Goal: Task Accomplishment & Management: Complete application form

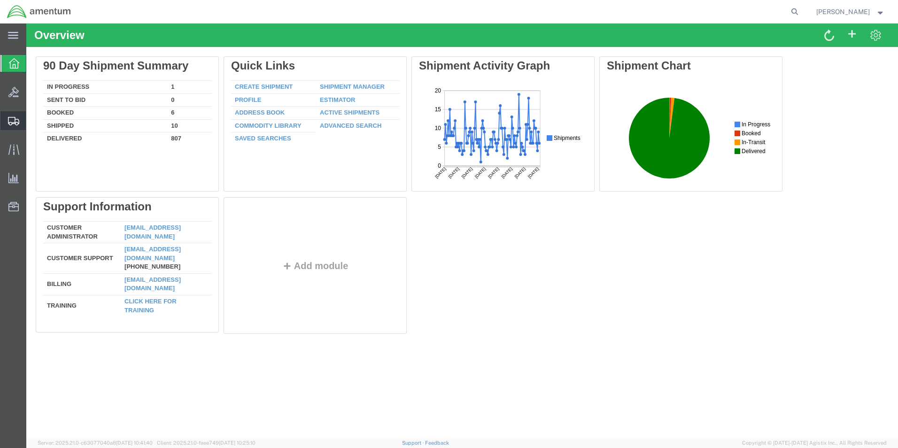
click at [0, 0] on span "Create Shipment" at bounding box center [0, 0] width 0 height 0
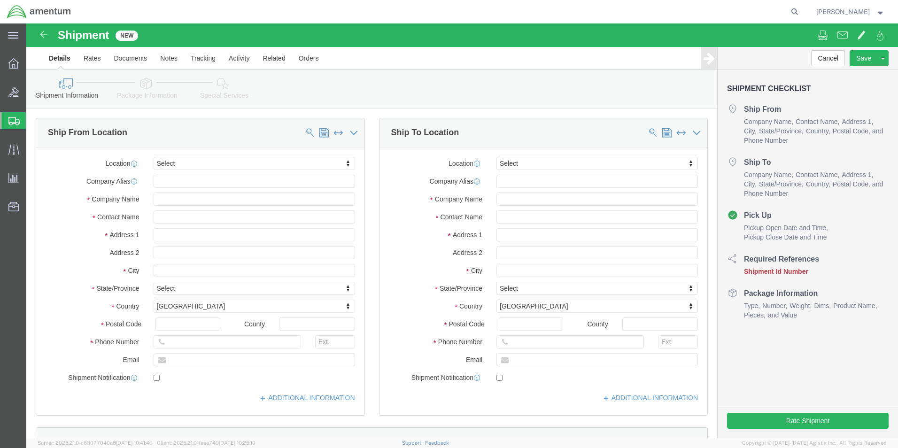
select select
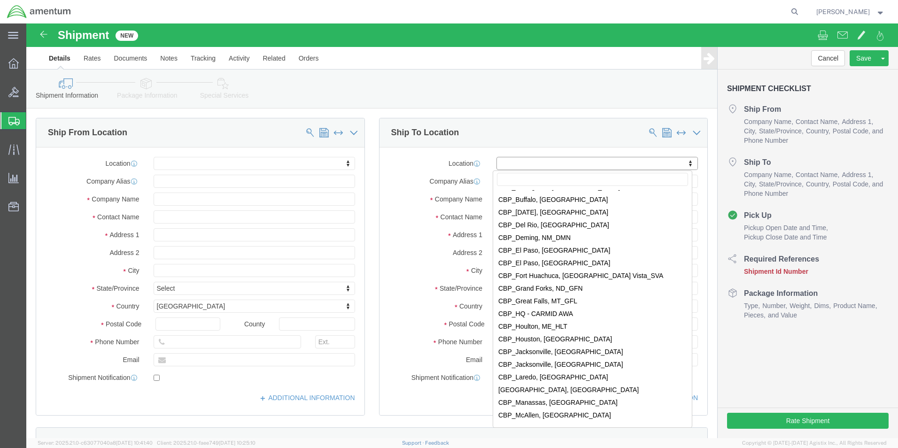
scroll to position [2065, 0]
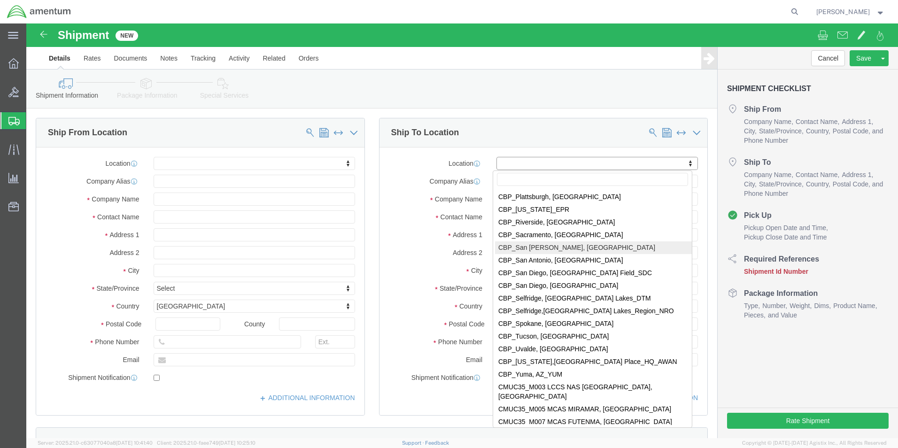
select select "49914"
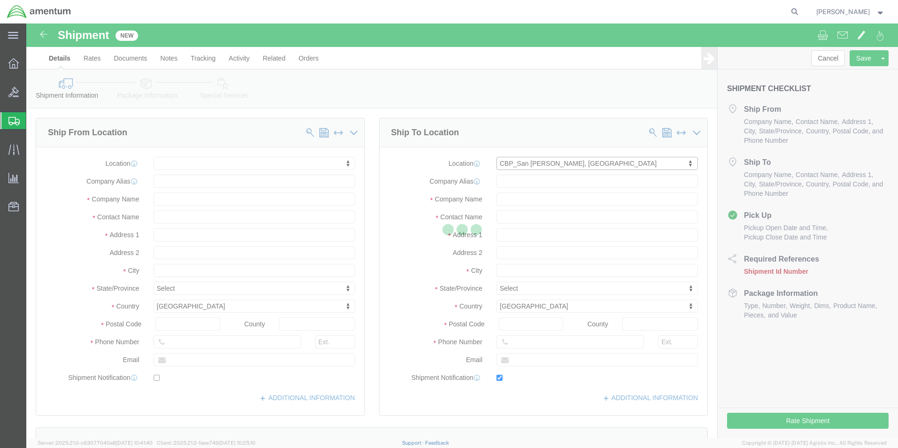
type input "[STREET_ADDRESS]"
type input "76904"
type input "[PHONE_NUMBER]"
type input "[PERSON_NAME][EMAIL_ADDRESS][PERSON_NAME][DOMAIN_NAME]"
checkbox input "true"
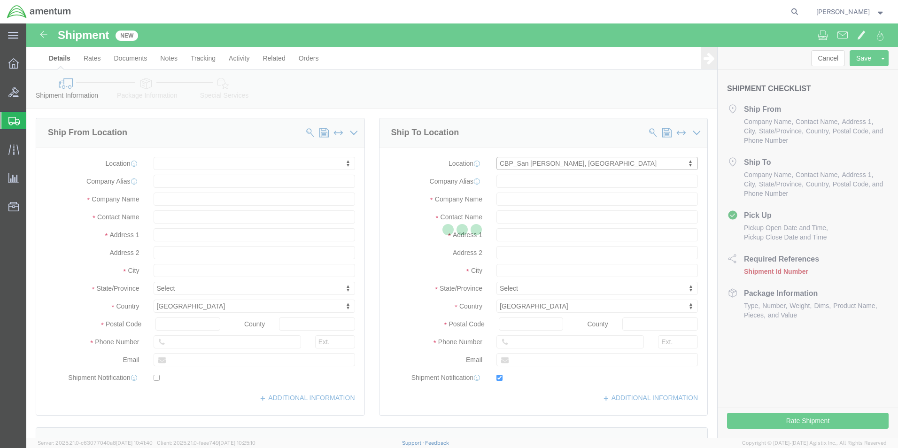
type input "Amentum Services, Inc"
type input "[PERSON_NAME]"
type input "San [PERSON_NAME]"
select select "[GEOGRAPHIC_DATA]"
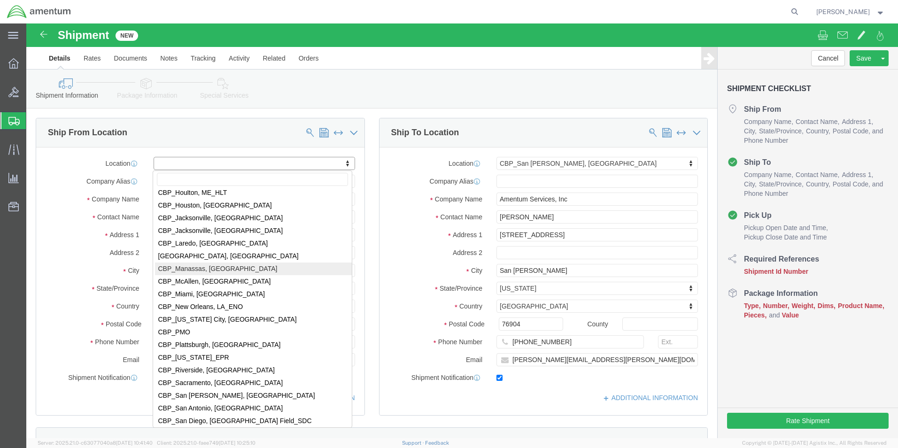
scroll to position [1972, 0]
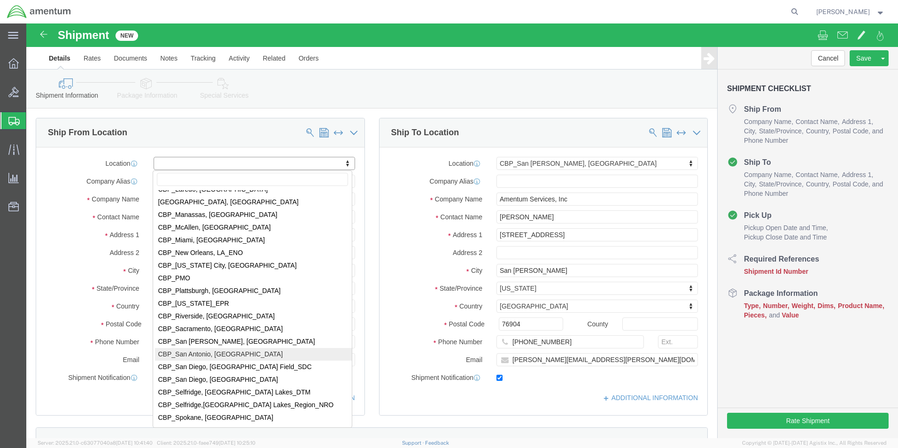
select select "49945"
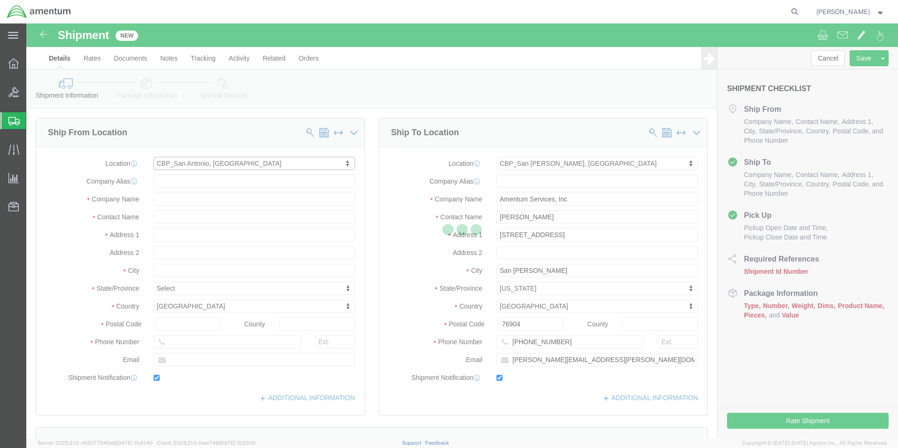
type input "[STREET_ADDRESS][PERSON_NAME]"
type input "Bldg. #2"
type input "78216"
type input "[PHONE_NUMBER]"
type input "[PERSON_NAME][EMAIL_ADDRESS][PERSON_NAME][DOMAIN_NAME]"
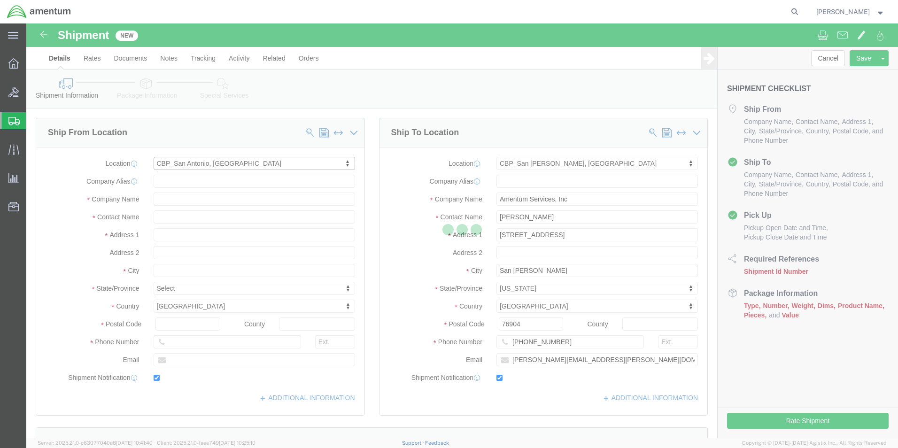
checkbox input "true"
type input "Amentum Services, Inc"
type input "[PERSON_NAME]"
type input "San Antonio"
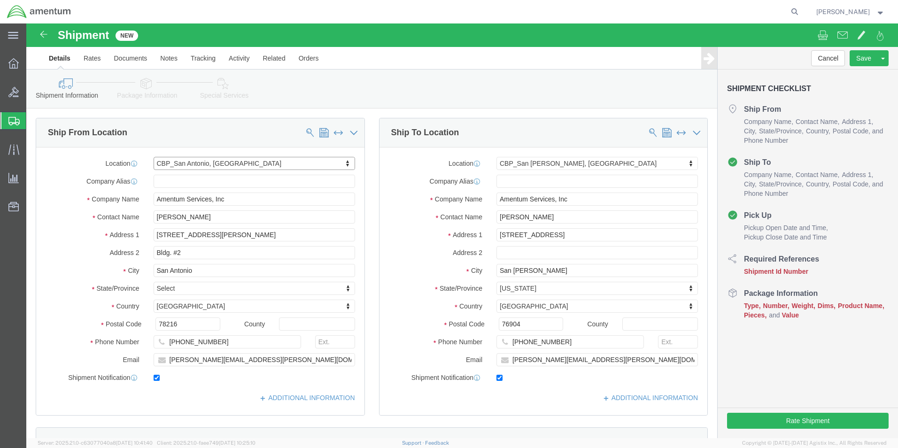
select select "[GEOGRAPHIC_DATA]"
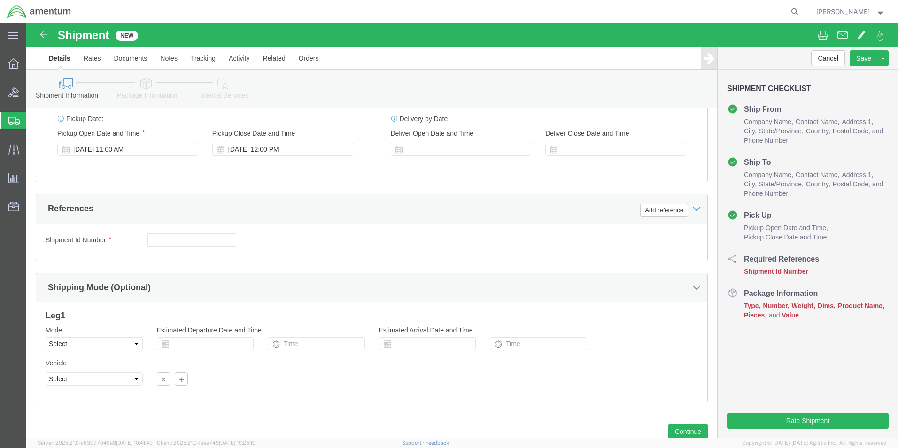
scroll to position [345, 0]
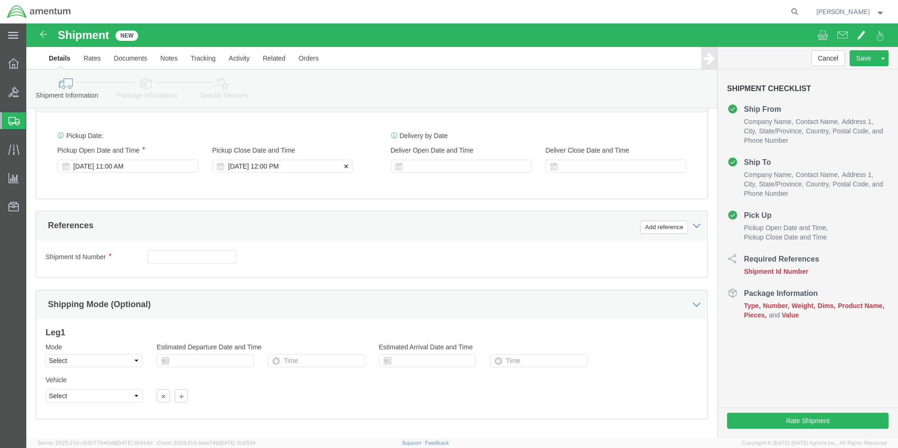
click div "[DATE] 12:00 PM"
type input "3:00 PM"
click button "Apply"
click button "Add reference"
drag, startPoint x: 322, startPoint y: 234, endPoint x: 324, endPoint y: 228, distance: 6.7
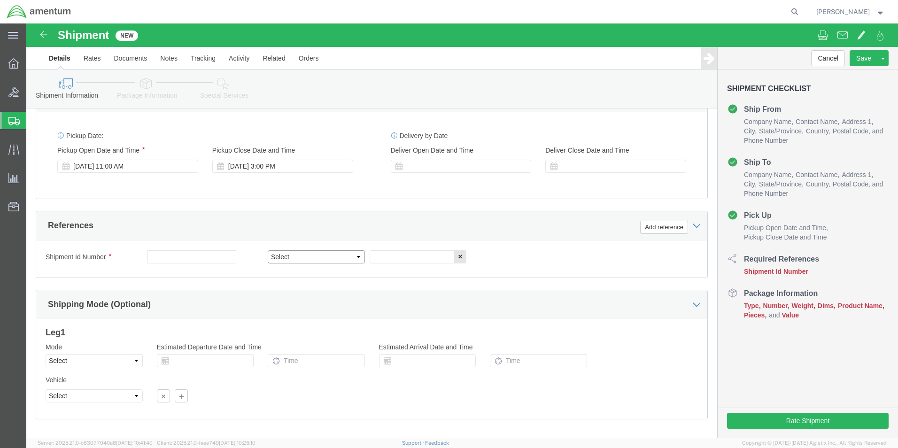
click select "Select Account Type Activity ID Airline Appointment Number ASN Batch Request # …"
select select "CUSTREF"
click select "Select Account Type Activity ID Airline Appointment Number ASN Batch Request # …"
drag, startPoint x: 369, startPoint y: 238, endPoint x: 375, endPoint y: 234, distance: 6.8
click input "text"
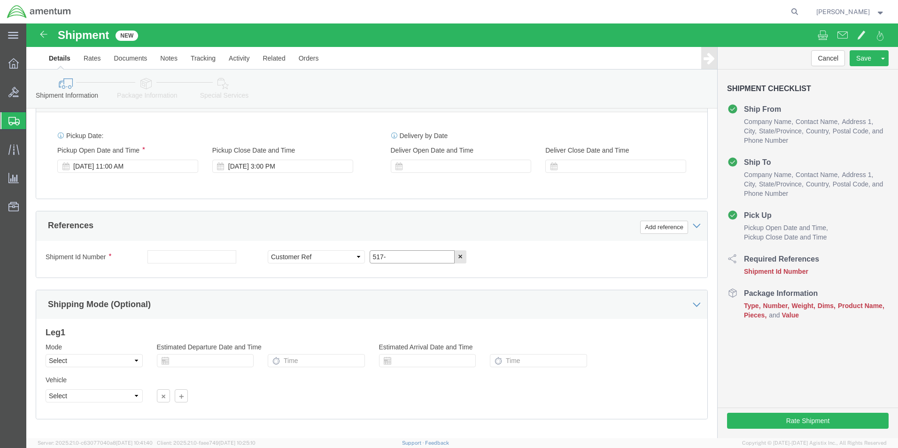
click input "517-"
click input "517-012"
type input "517-012147"
click button "Add reference"
click select "Select Account Type Activity ID Airline Appointment Number ASN Batch Request # …"
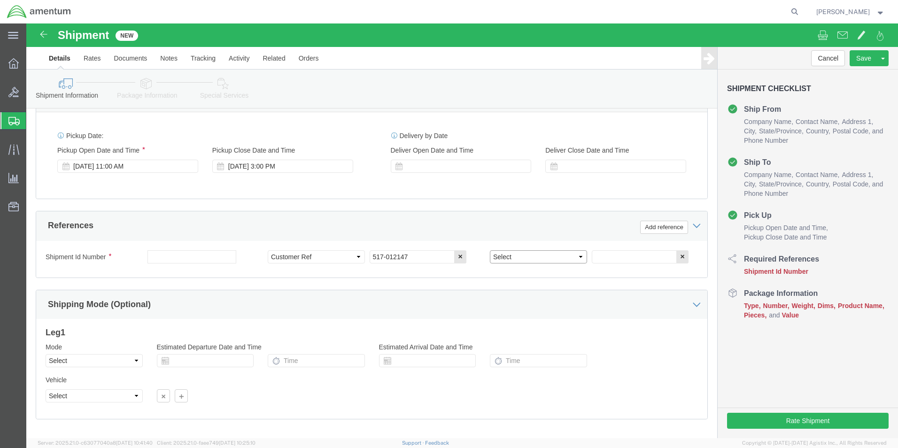
select select "DEPT"
click select "Select Account Type Activity ID Airline Appointment Number ASN Batch Request # …"
click input "text"
type input "c"
type input "CBP"
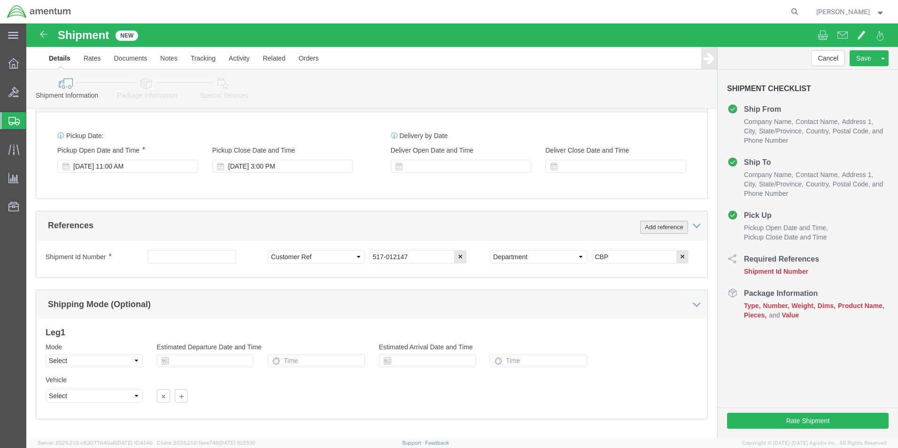
click button "Add reference"
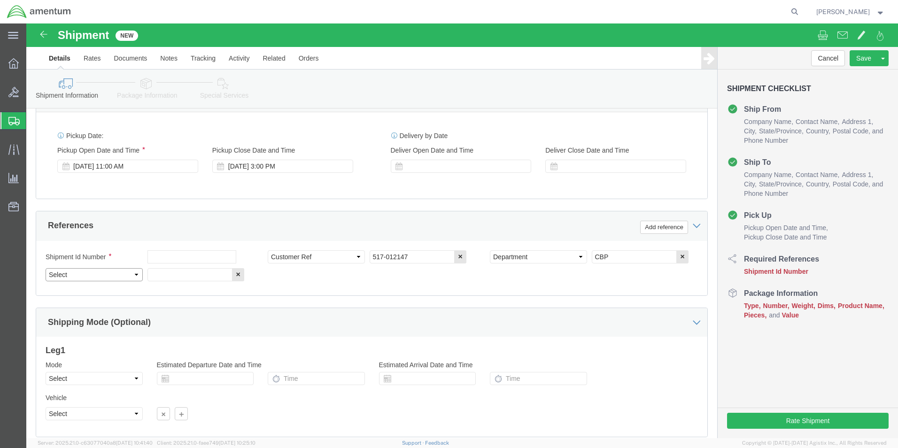
click select "Select Account Type Activity ID Airline Appointment Number ASN Batch Request # …"
select select "PROJNUM"
click select "Select Account Type Activity ID Airline Appointment Number ASN Batch Request # …"
click input "text"
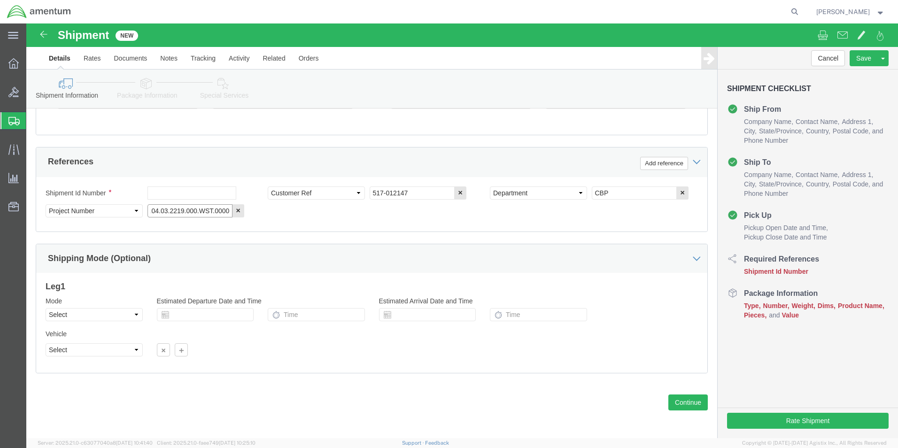
scroll to position [409, 0]
type input "6118.04.03.2219.000.WST.0000"
click select "Select Air Less than Truckload Multi-Leg Ocean Freight Rail Small Parcel Truckl…"
select select "SMAL"
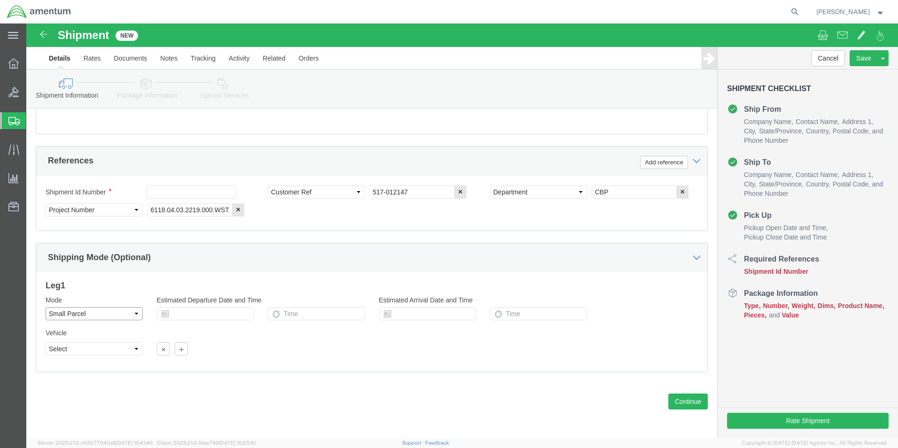
click select "Select Air Less than Truckload Multi-Leg Ocean Freight Rail Small Parcel Truckl…"
click button "Continue"
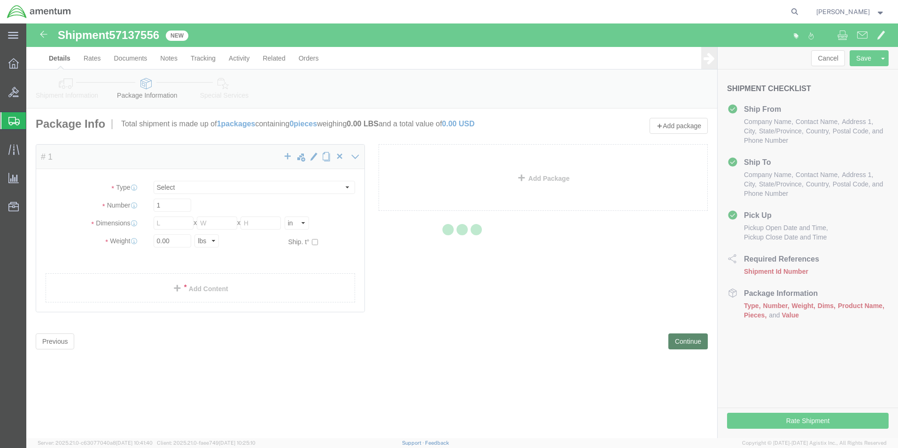
select select "YRPK"
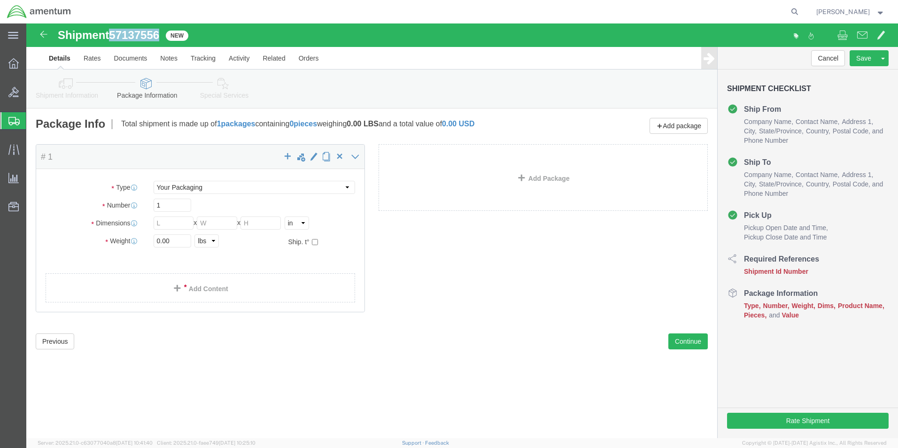
drag, startPoint x: 135, startPoint y: 14, endPoint x: 86, endPoint y: 8, distance: 48.6
click span "57137556"
drag, startPoint x: 86, startPoint y: 8, endPoint x: 91, endPoint y: 15, distance: 7.4
copy span "57137556"
click button "Previous"
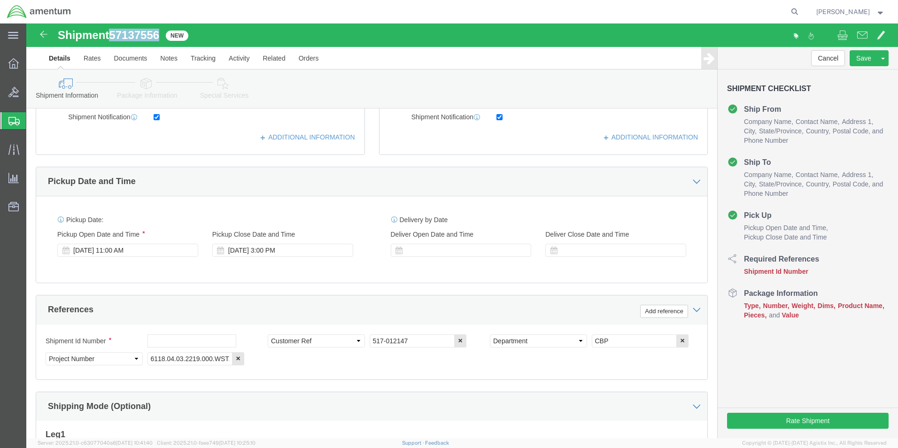
scroll to position [282, 0]
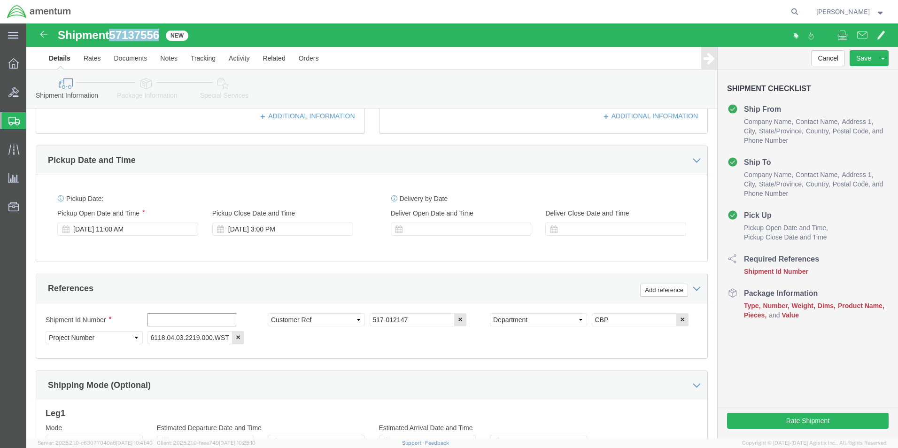
click input "text"
paste input "57137556"
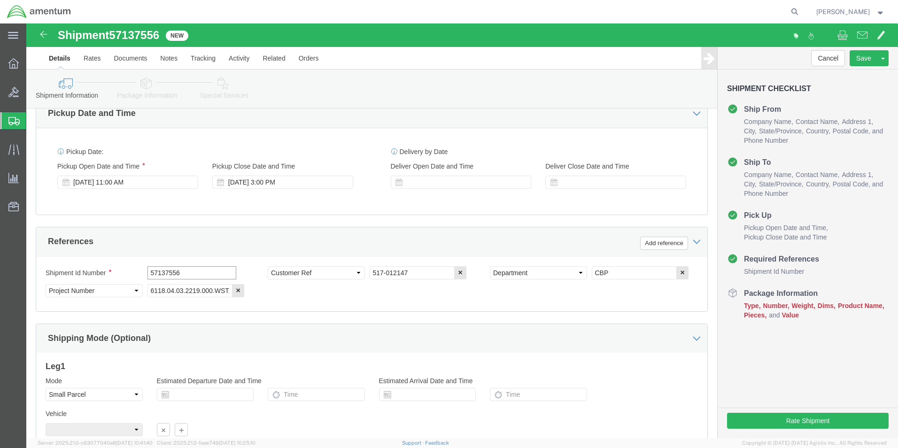
scroll to position [409, 0]
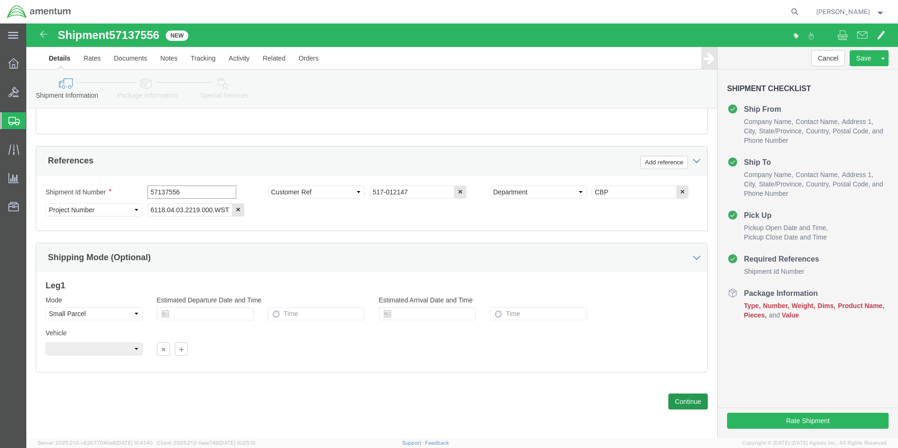
type input "57137556"
click button "Continue"
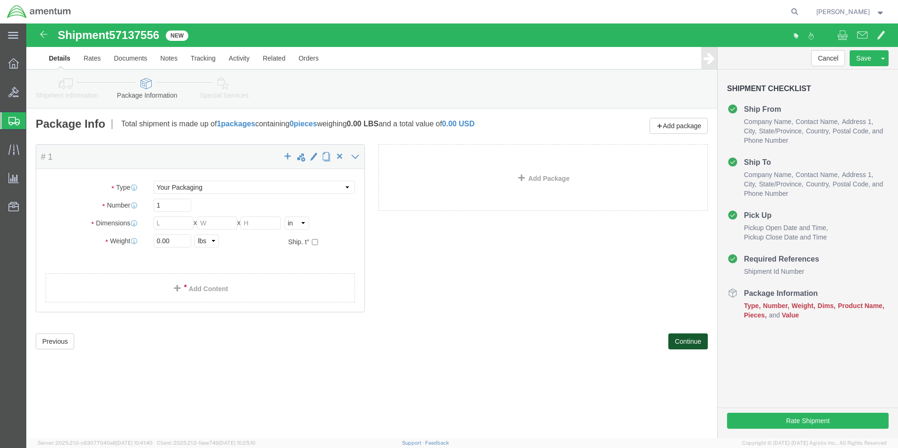
scroll to position [0, 0]
click select "Select Bale(s) Basket(s) Bolt(s) Bottle(s) Buckets Bulk Bundle(s) Can(s) Cardbo…"
select select "LBX"
click select "Select Bale(s) Basket(s) Bolt(s) Bottle(s) Buckets Bulk Bundle(s) Can(s) Cardbo…"
type input "17.50"
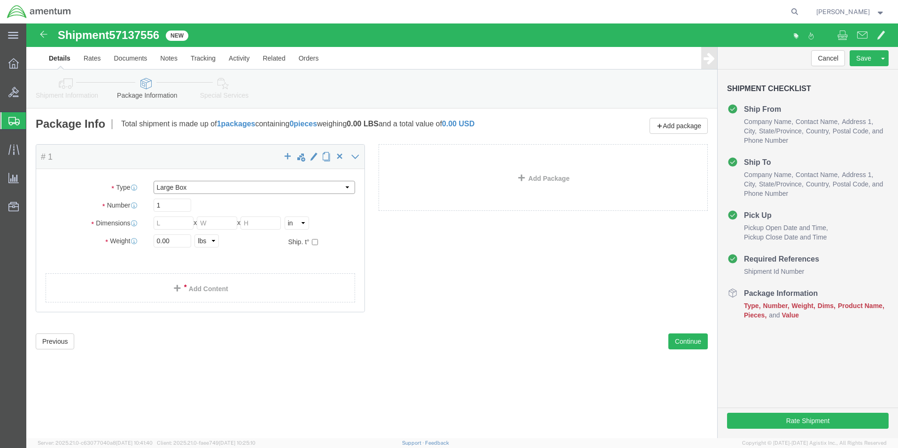
type input "12.50"
type input "3.00"
click select "Select Bale(s) Basket(s) Bolt(s) Bottle(s) Buckets Bulk Bundle(s) Can(s) Cardbo…"
select select "ENV"
click select "Select Bale(s) Basket(s) Bolt(s) Bottle(s) Buckets Bulk Bundle(s) Can(s) Cardbo…"
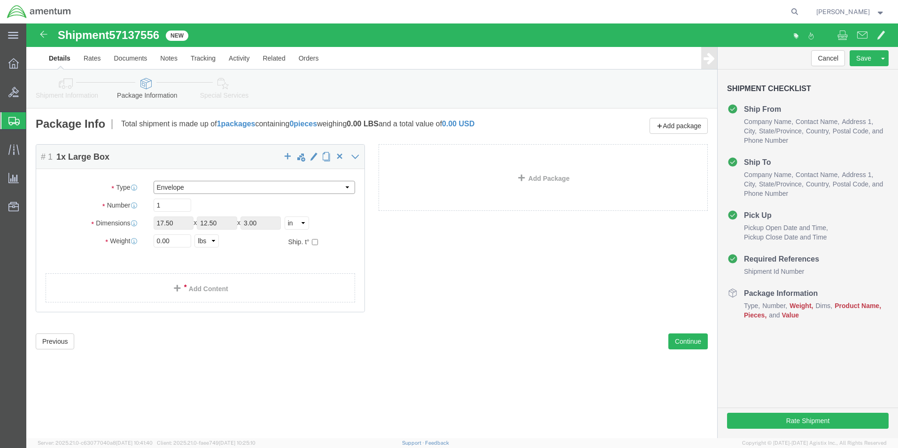
type input "9.50"
type input "0.25"
type input "1"
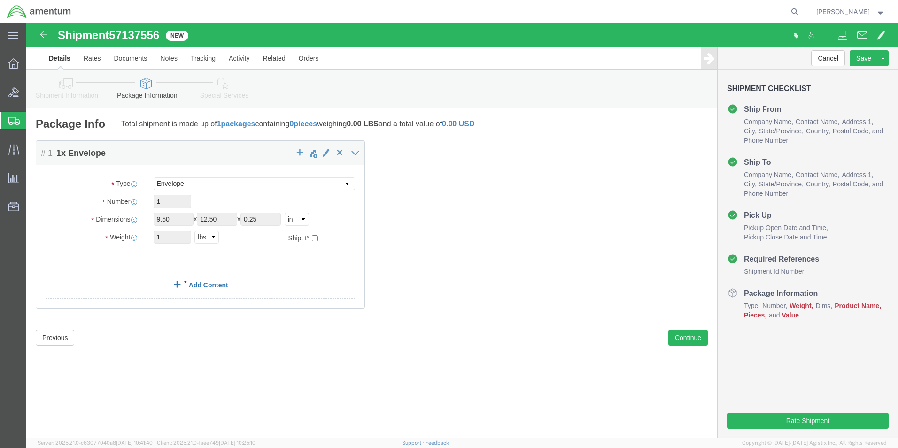
click span
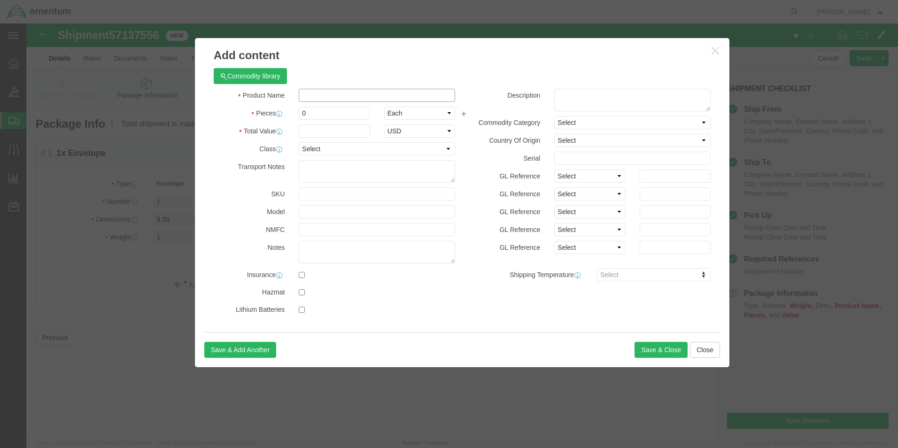
click input "text"
type input "S1115-32"
type input "5"
click input "text"
type input "25"
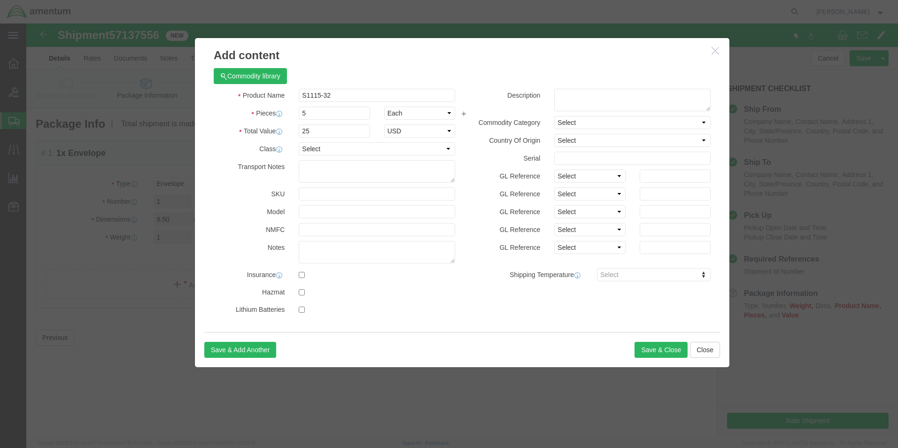
click label "Description"
click button "Save & Close"
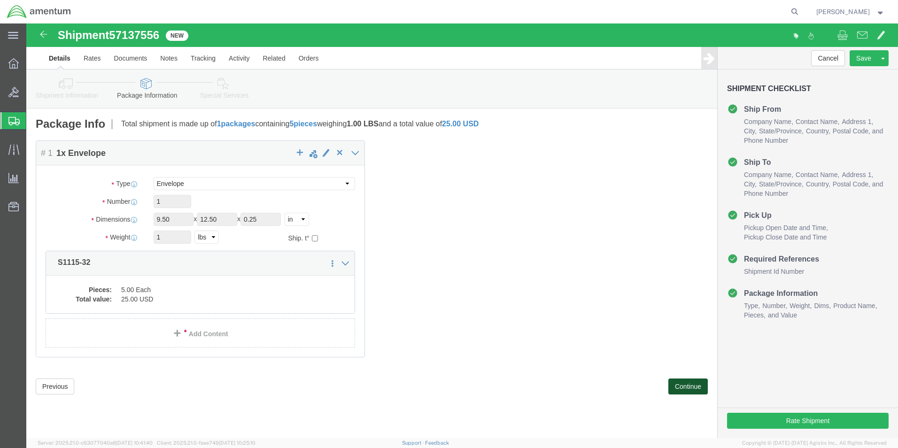
click button "Continue"
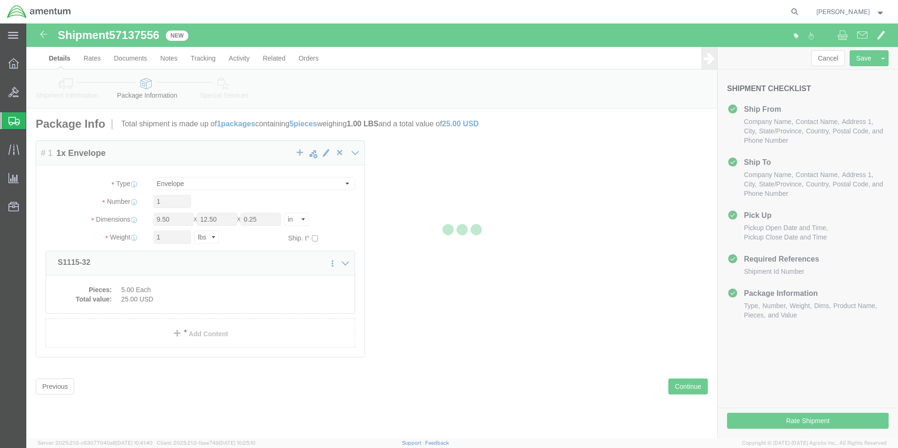
select select
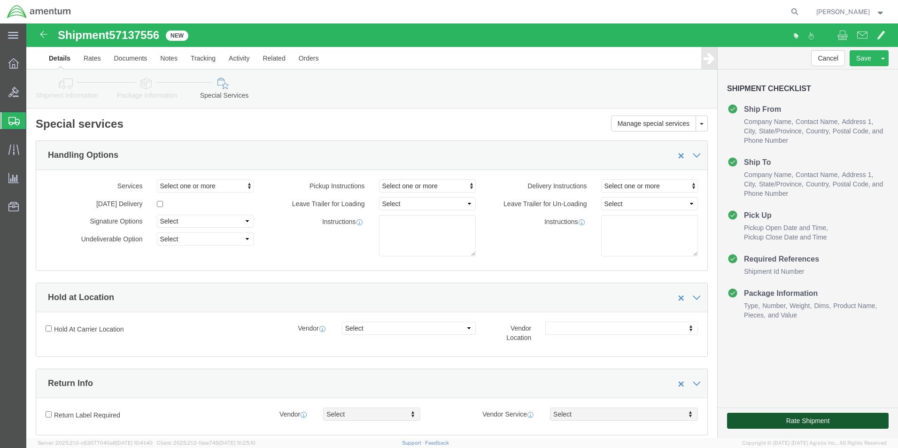
click button "Rate Shipment"
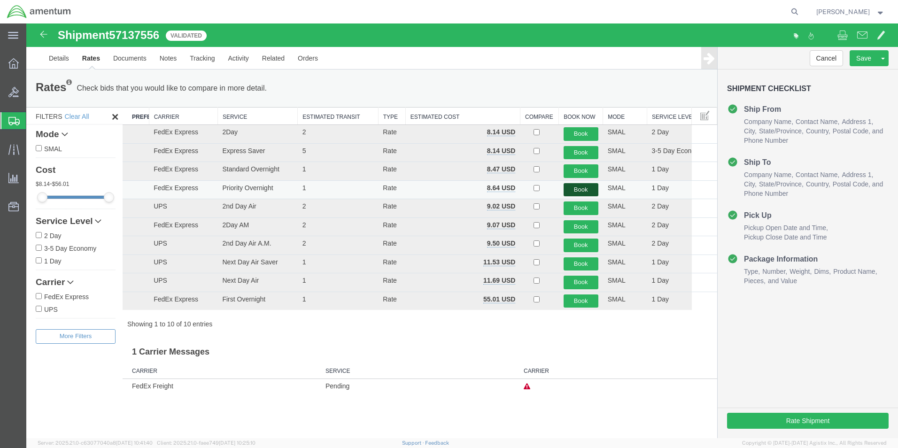
click at [581, 191] on button "Book" at bounding box center [580, 190] width 35 height 14
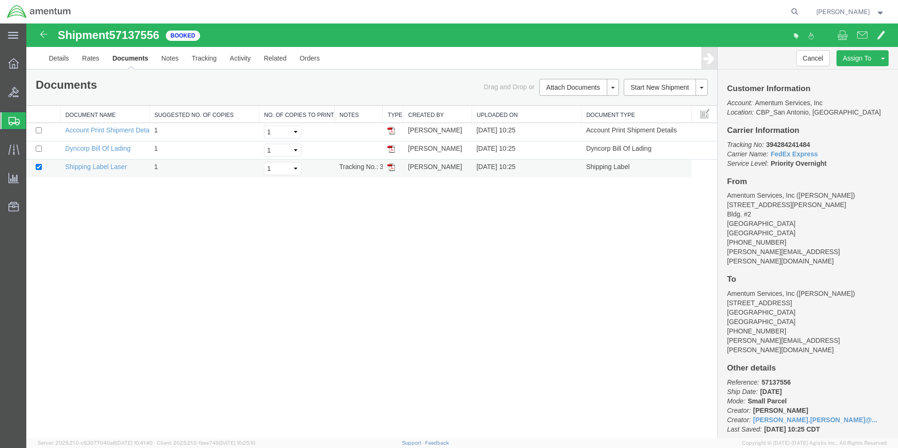
drag, startPoint x: 391, startPoint y: 164, endPoint x: 411, endPoint y: 173, distance: 22.1
click at [391, 164] on img at bounding box center [391, 167] width 8 height 8
click at [61, 62] on link "Details" at bounding box center [58, 58] width 33 height 23
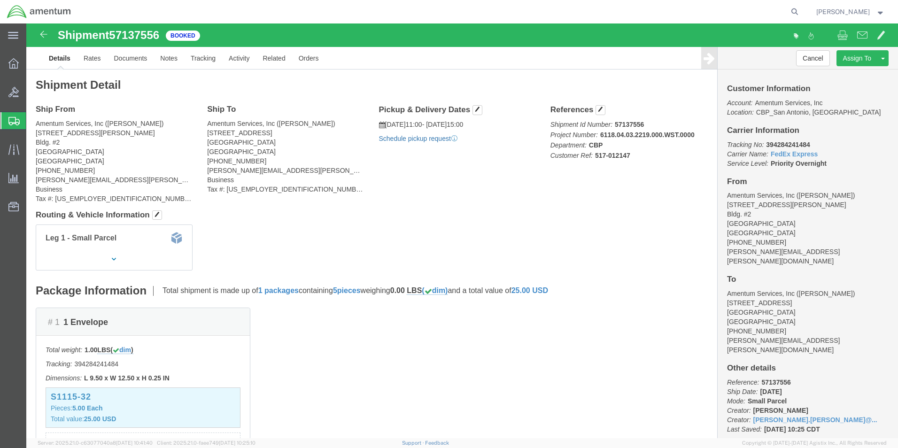
click link "Schedule pickup request"
